Goal: Transaction & Acquisition: Subscribe to service/newsletter

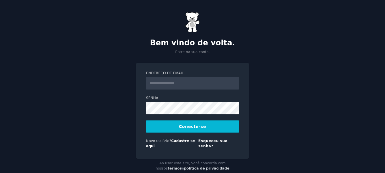
click at [174, 79] on input "Endereço de email" at bounding box center [192, 83] width 93 height 13
type input "**********"
click at [194, 126] on font "Conecte-se" at bounding box center [192, 126] width 27 height 5
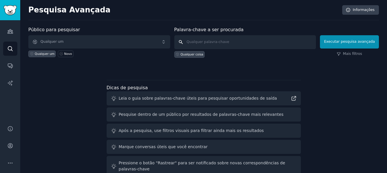
click at [242, 39] on input "text" at bounding box center [245, 42] width 142 height 14
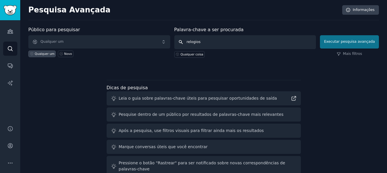
type input "relogios"
click at [336, 45] on button "Executar pesquisa avançada" at bounding box center [349, 41] width 59 height 13
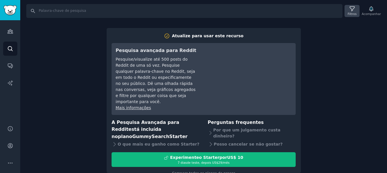
click at [351, 13] on font "Filtros" at bounding box center [351, 13] width 9 height 3
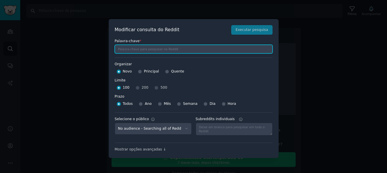
click at [252, 47] on input "text" at bounding box center [194, 49] width 158 height 9
type input "relógio"
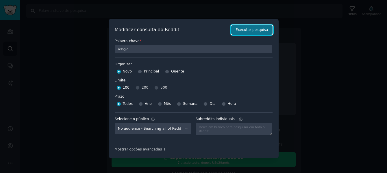
click at [247, 31] on font "Executar pesquisa" at bounding box center [251, 30] width 32 height 4
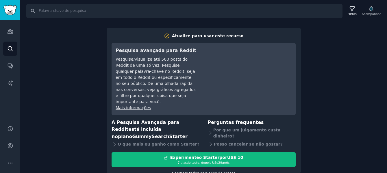
click at [187, 171] on font "Compare todos os planos de preços" at bounding box center [203, 173] width 63 height 4
